Goal: Information Seeking & Learning: Learn about a topic

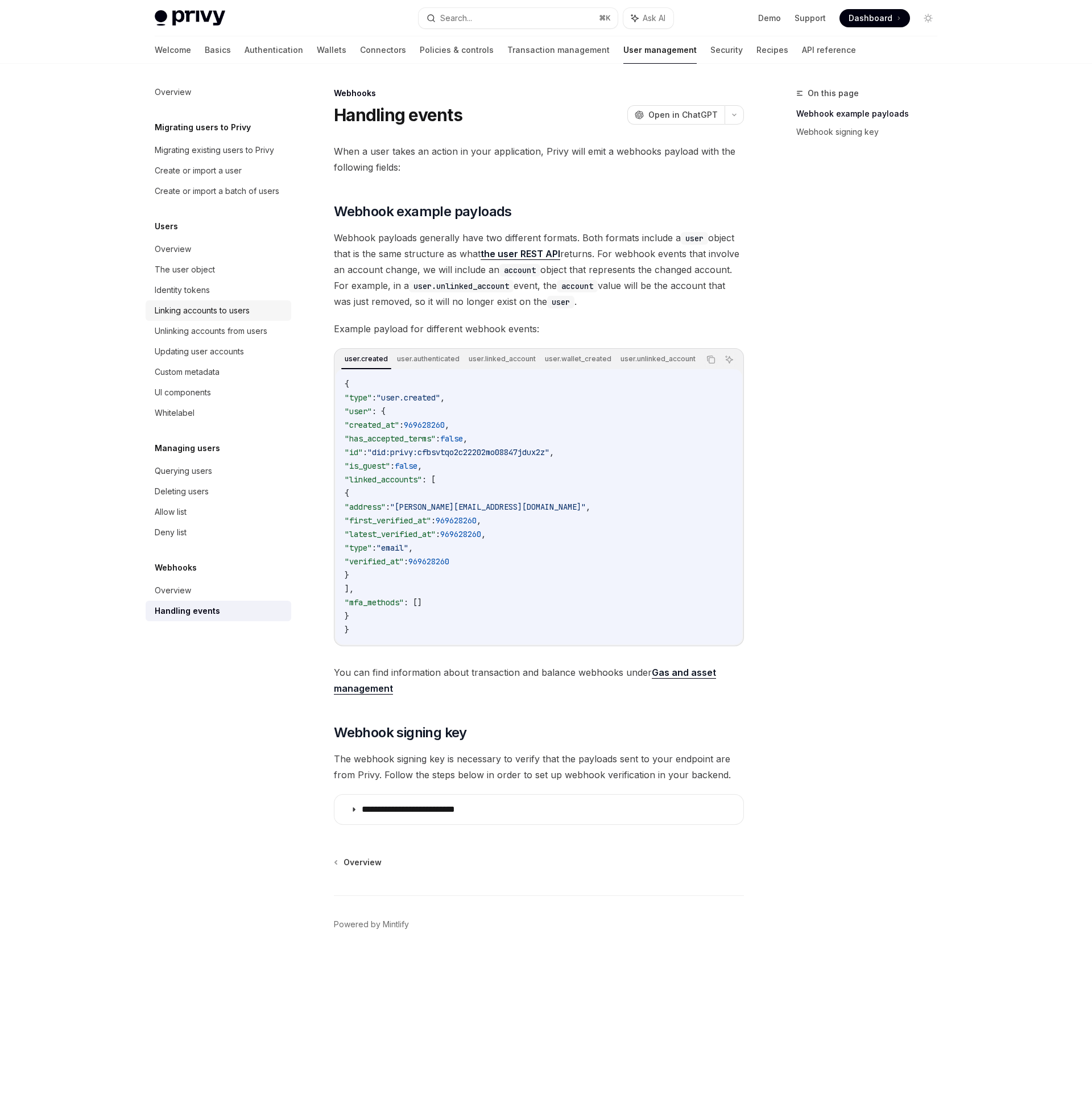
click at [182, 304] on div "Linking accounts to users" at bounding box center [201, 310] width 95 height 14
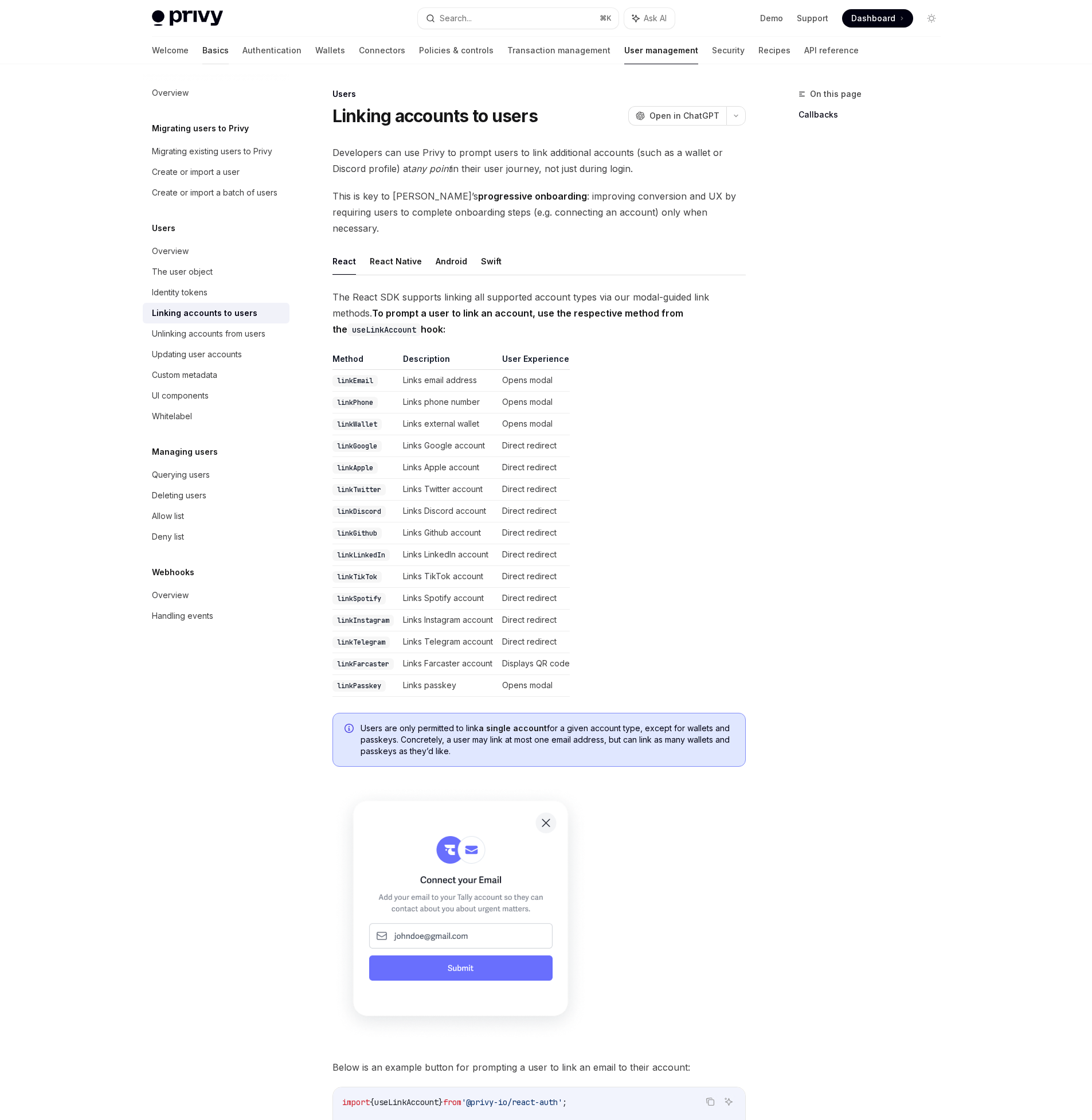
click at [202, 52] on link "Basics" at bounding box center [216, 50] width 27 height 27
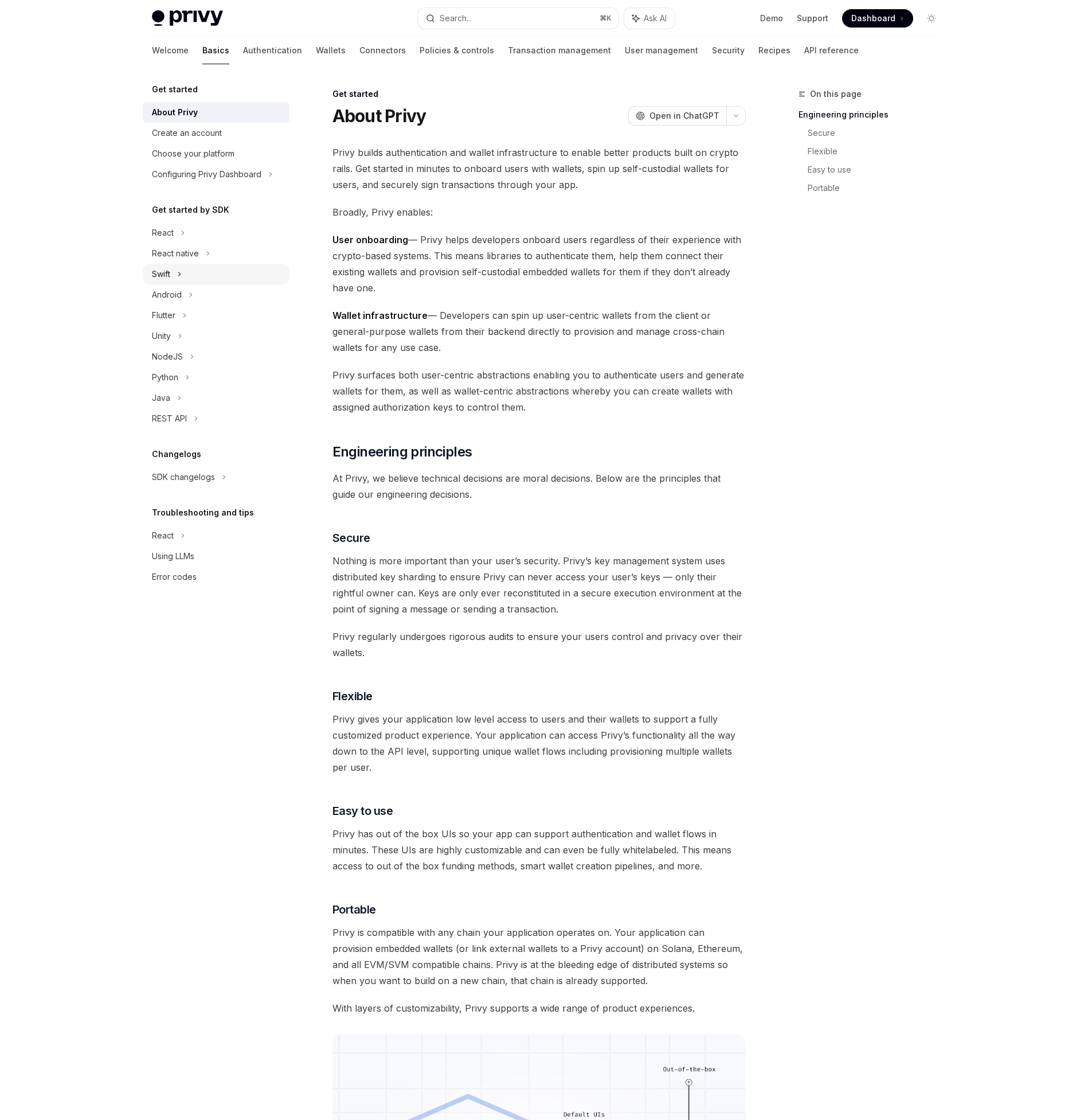
click at [162, 274] on div "Swift" at bounding box center [161, 274] width 19 height 14
type textarea "*"
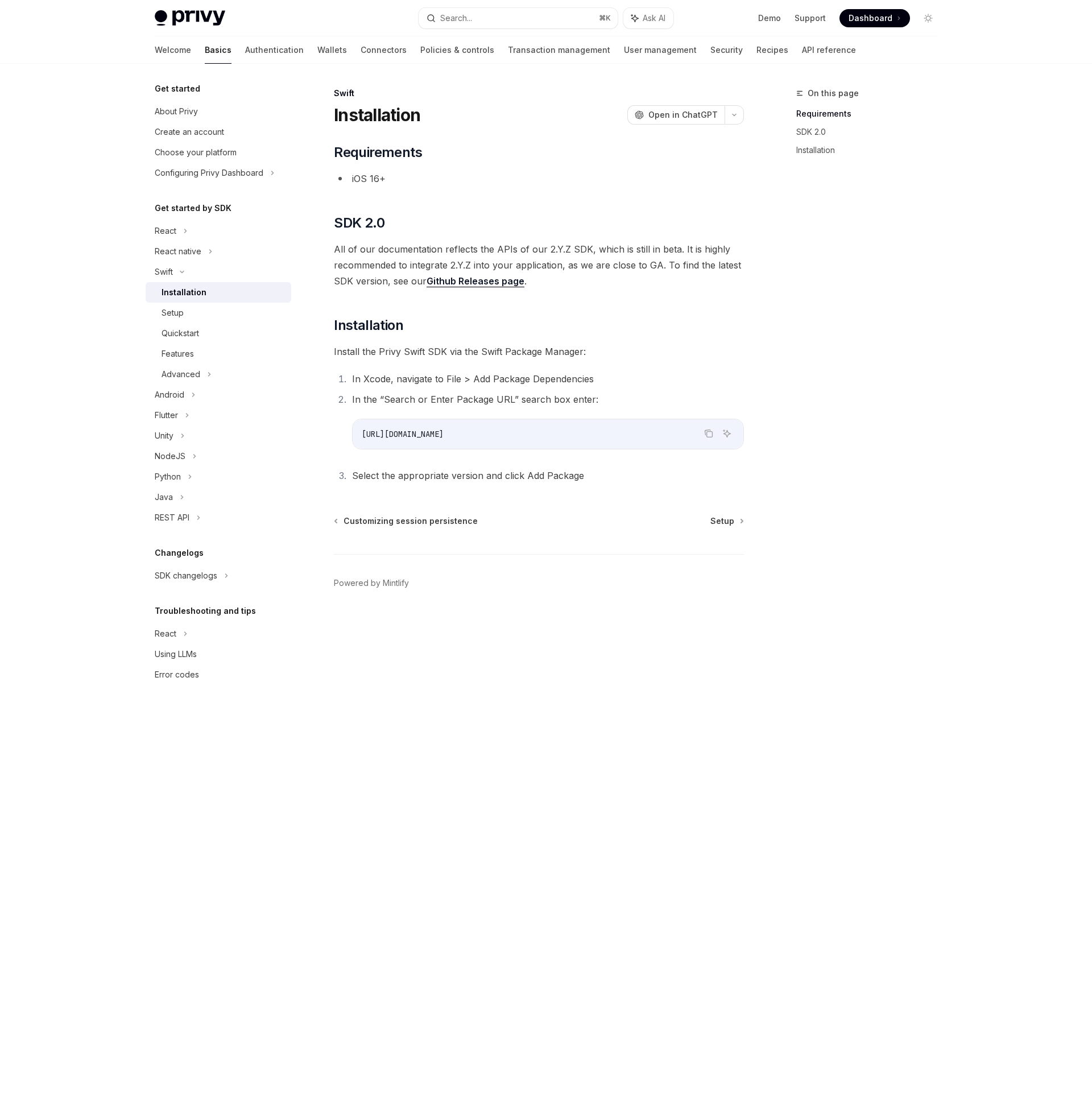
click at [488, 282] on link "Github Releases page" at bounding box center [475, 281] width 98 height 12
